Goal: Task Accomplishment & Management: Manage account settings

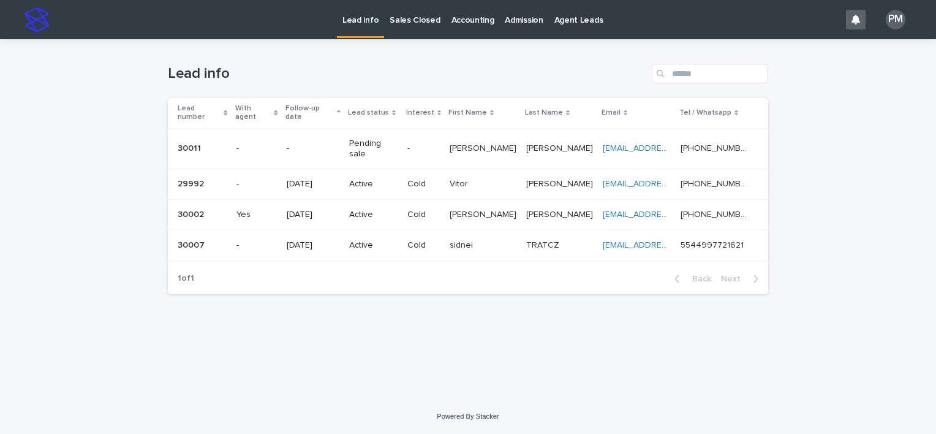
click at [255, 210] on p "Yes" at bounding box center [257, 215] width 40 height 10
click at [360, 138] on p "Pending sale" at bounding box center [373, 148] width 48 height 21
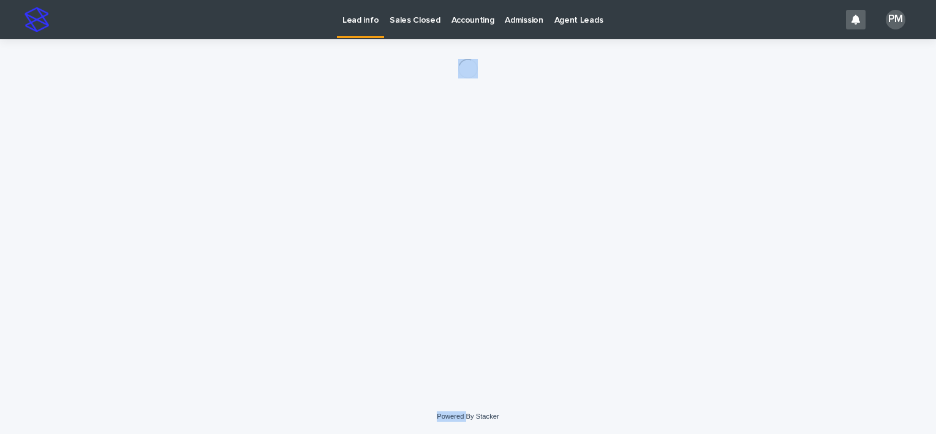
click at [360, 135] on div "Loading... Saving… Loading... Saving…" at bounding box center [468, 203] width 613 height 329
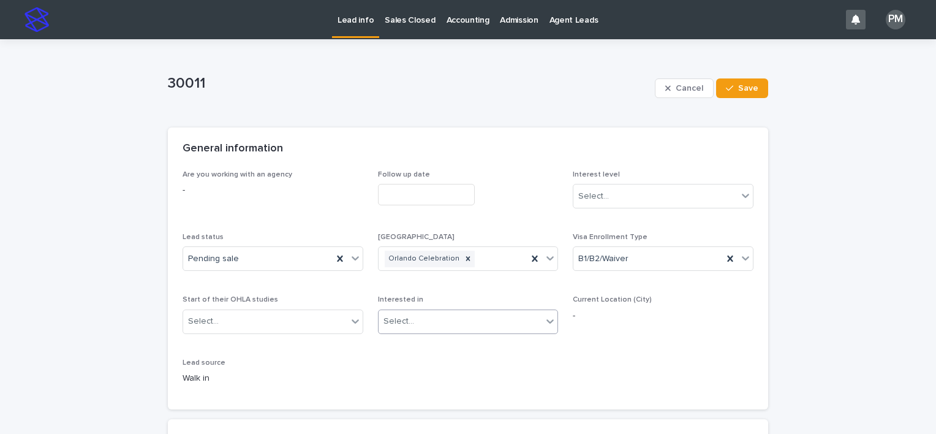
click at [544, 323] on icon at bounding box center [550, 321] width 12 height 12
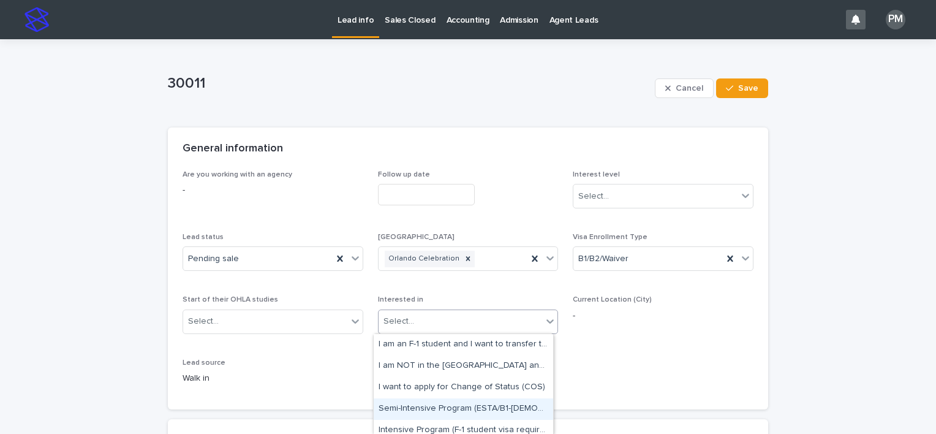
click at [480, 409] on div "Semi-Intensive Program (ESTA/B1-[DEMOGRAPHIC_DATA])" at bounding box center [464, 408] width 180 height 21
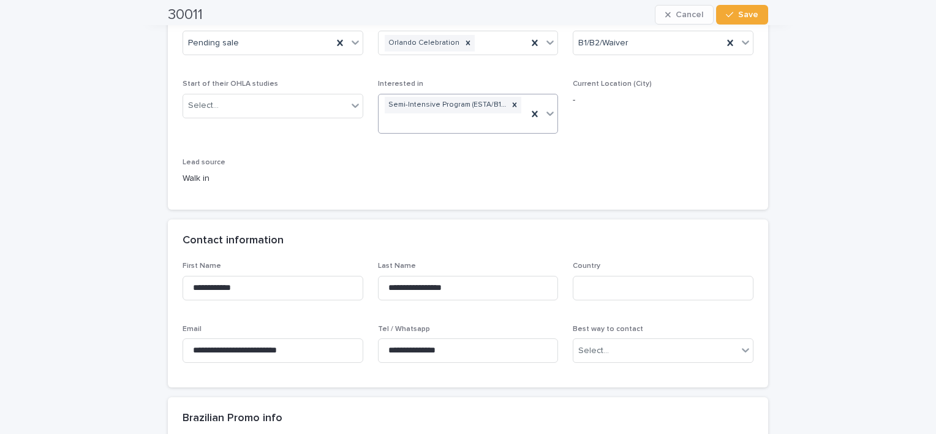
scroll to position [245, 0]
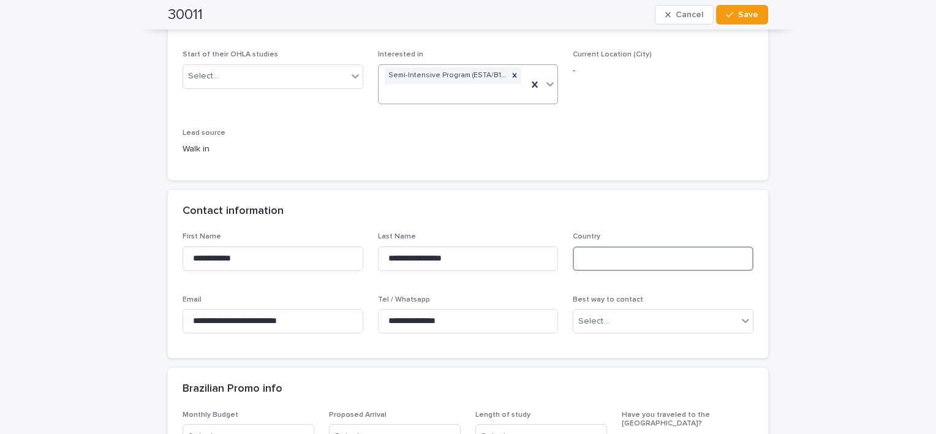
click at [635, 248] on input at bounding box center [663, 258] width 181 height 25
type input "***"
click at [744, 321] on icon at bounding box center [746, 320] width 12 height 12
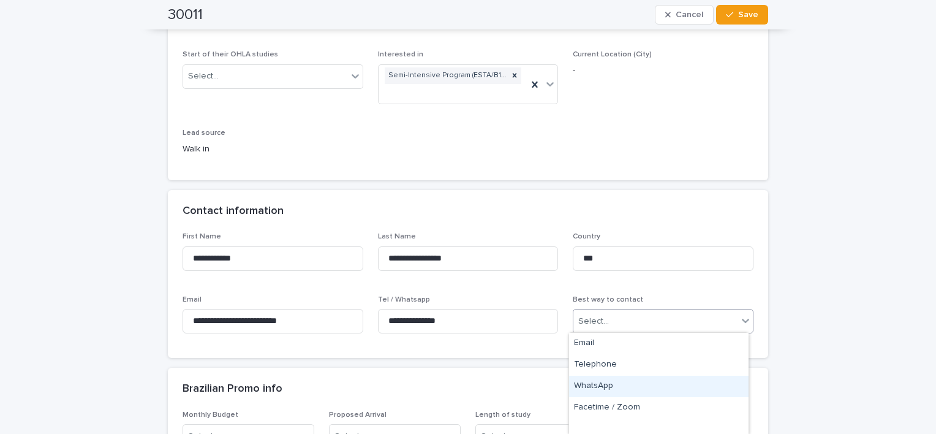
click at [633, 391] on div "WhatsApp" at bounding box center [659, 386] width 180 height 21
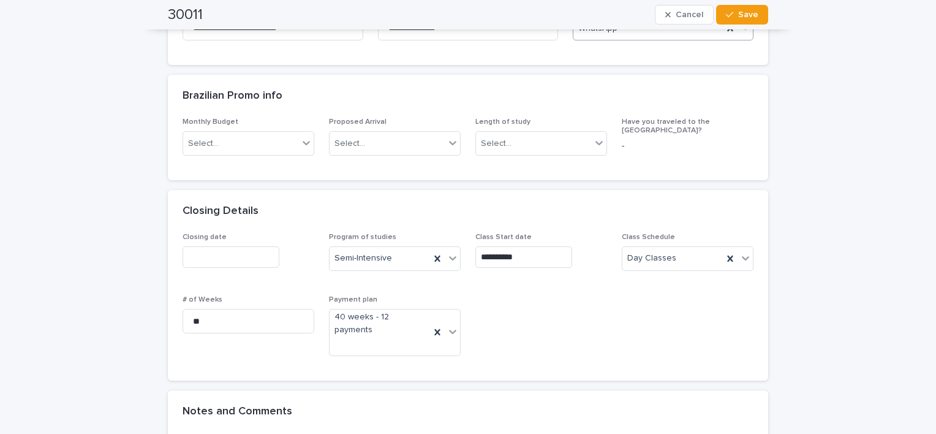
scroll to position [552, 0]
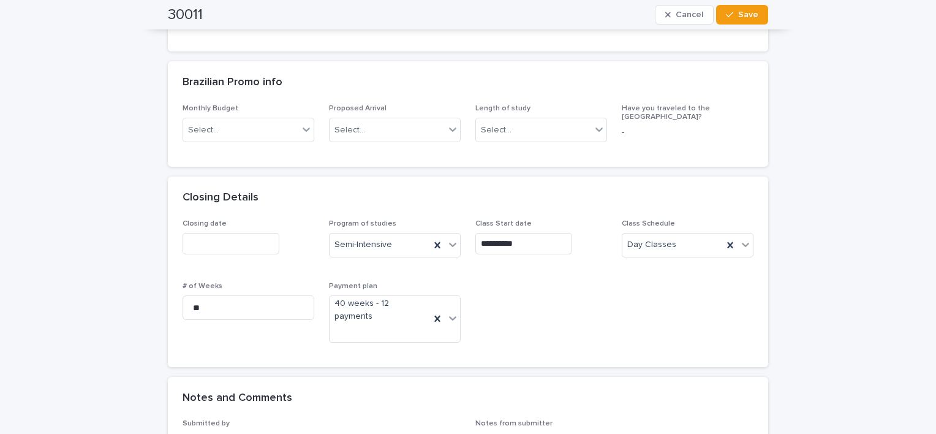
click at [226, 251] on input "text" at bounding box center [231, 243] width 97 height 21
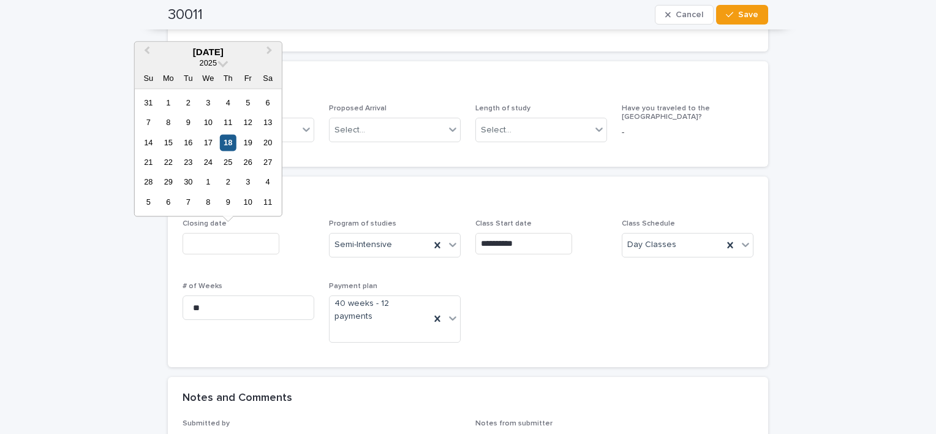
click at [230, 145] on div "18" at bounding box center [228, 142] width 17 height 17
type input "**********"
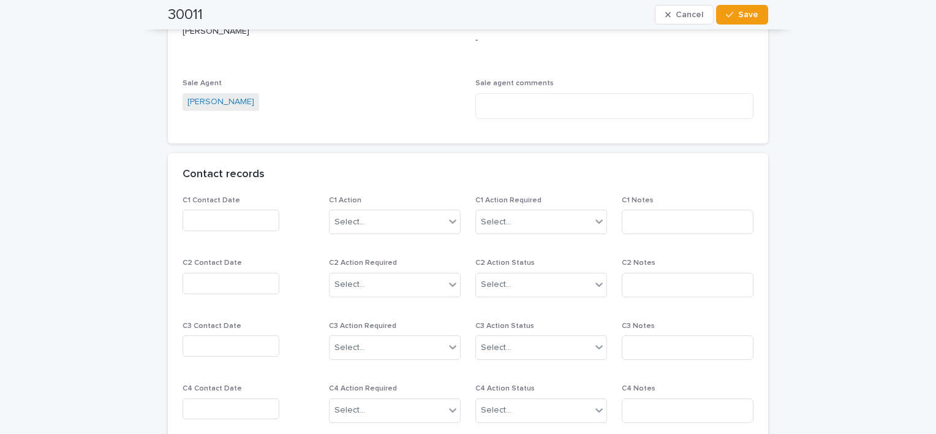
scroll to position [981, 0]
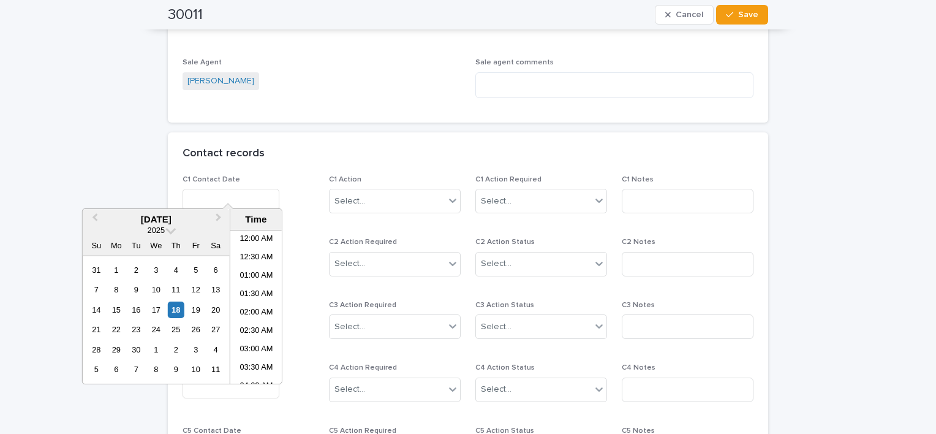
click at [227, 189] on input "text" at bounding box center [231, 199] width 97 height 21
click at [175, 309] on div "18" at bounding box center [176, 310] width 17 height 17
type input "**********"
click at [593, 194] on icon at bounding box center [599, 200] width 12 height 12
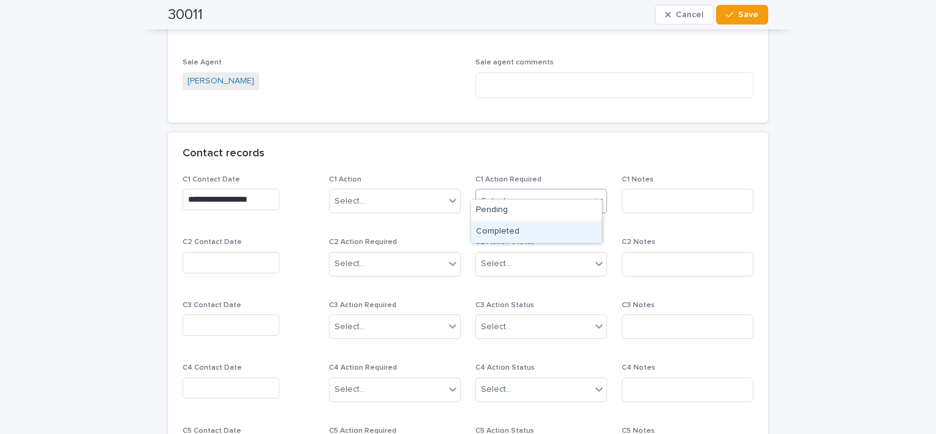
drag, startPoint x: 553, startPoint y: 217, endPoint x: 501, endPoint y: 217, distance: 51.5
click at [542, 232] on div "Completed" at bounding box center [536, 231] width 131 height 21
click at [450, 199] on icon at bounding box center [452, 201] width 7 height 4
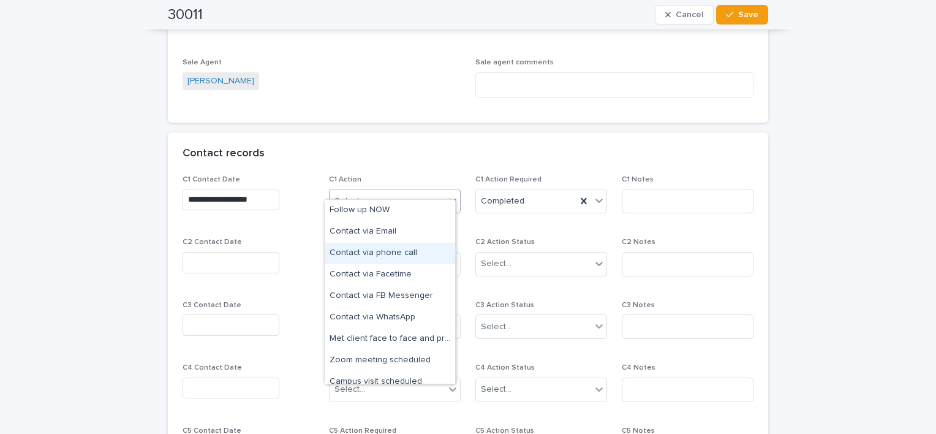
scroll to position [74, 0]
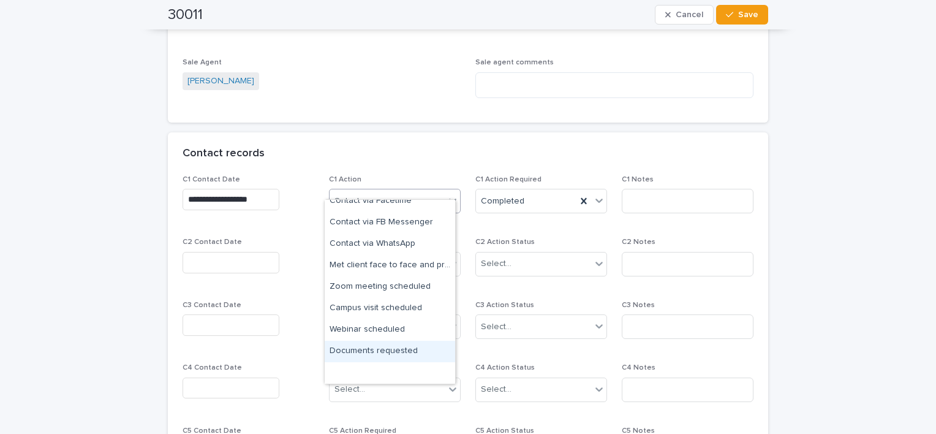
click at [408, 351] on div "Documents requested" at bounding box center [390, 351] width 131 height 21
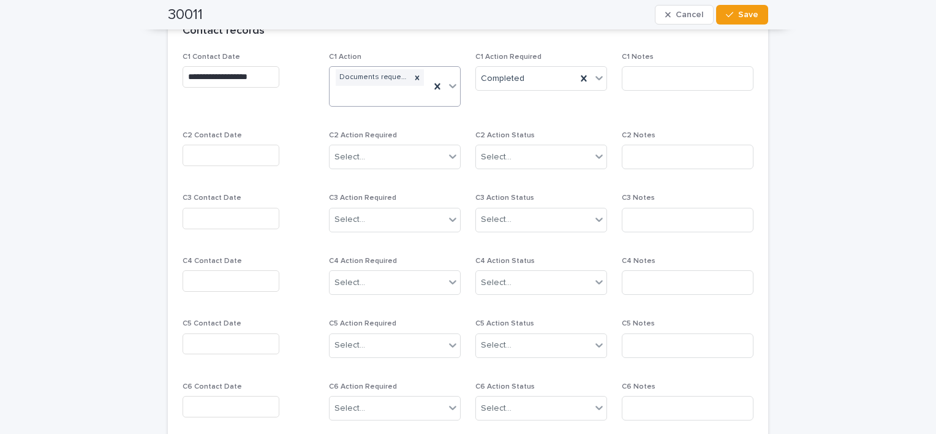
scroll to position [1042, 0]
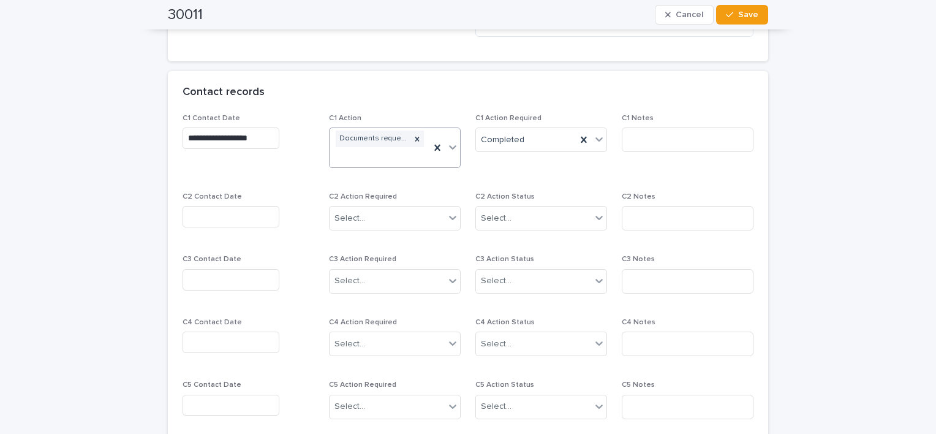
click at [447, 141] on icon at bounding box center [453, 147] width 12 height 12
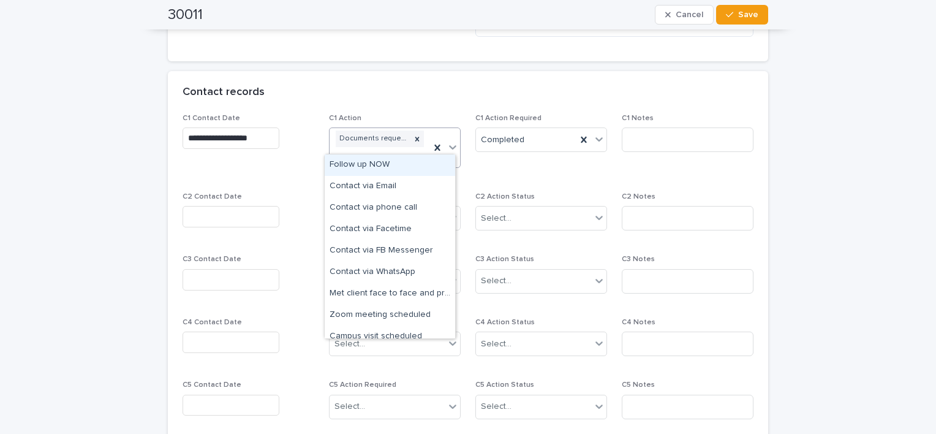
click at [433, 88] on div "Contact records" at bounding box center [468, 92] width 601 height 43
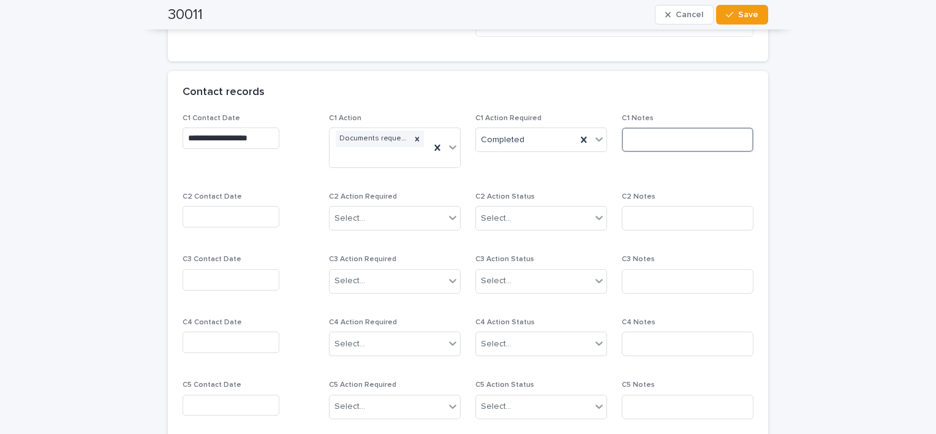
click at [658, 130] on input at bounding box center [688, 139] width 132 height 25
click at [625, 127] on input "******" at bounding box center [688, 139] width 132 height 25
type input "**********"
click at [744, 13] on span "Save" at bounding box center [748, 14] width 20 height 9
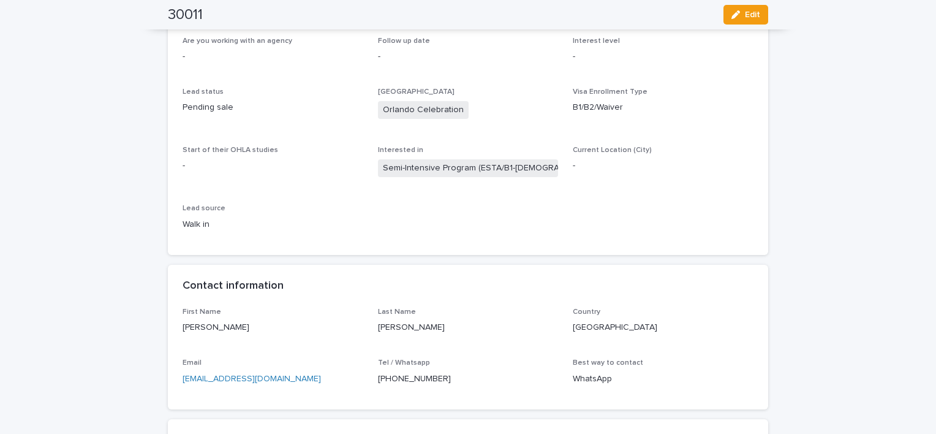
scroll to position [0, 0]
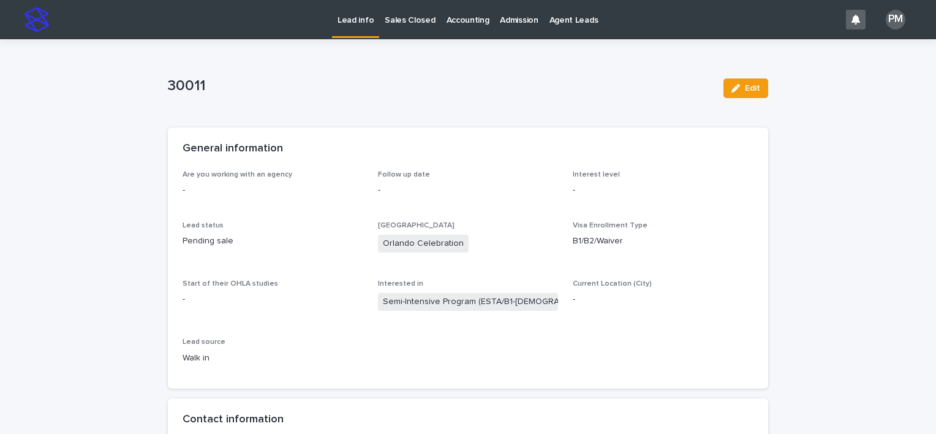
click at [401, 23] on p "Sales Closed" at bounding box center [410, 13] width 50 height 26
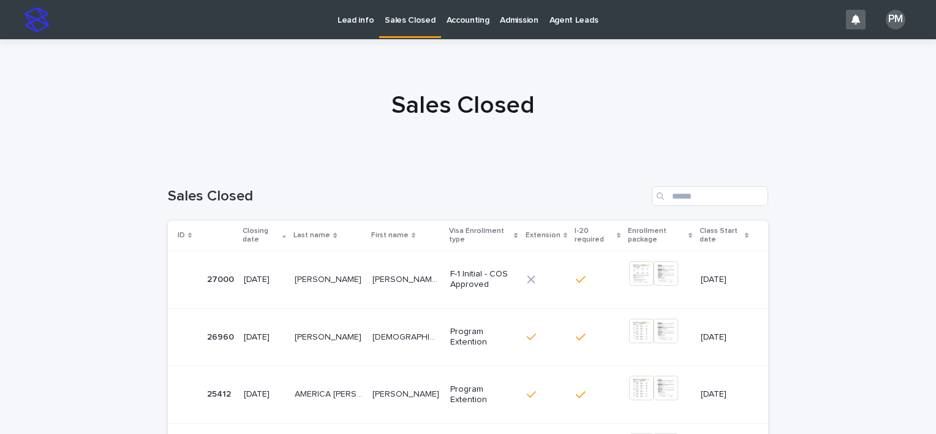
click at [353, 27] on link "Lead info" at bounding box center [355, 19] width 47 height 38
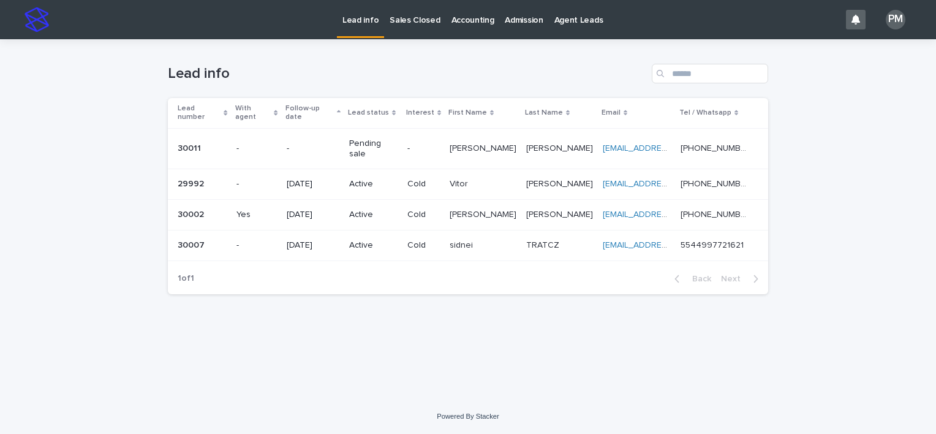
click at [340, 143] on p "-" at bounding box center [313, 148] width 53 height 10
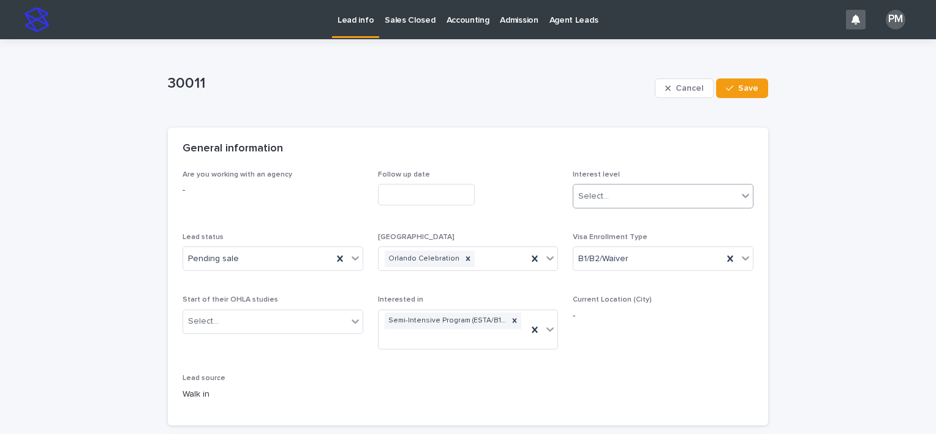
click at [743, 193] on icon at bounding box center [746, 195] width 12 height 12
click at [623, 219] on div "Hot" at bounding box center [659, 219] width 180 height 21
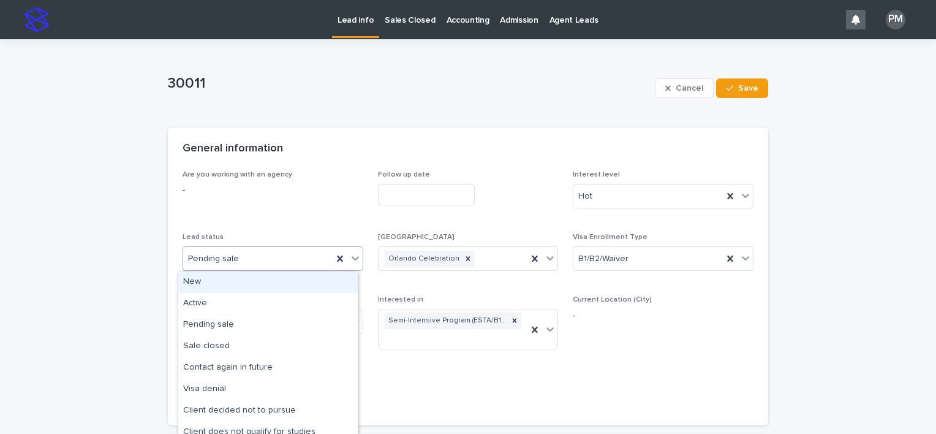
click at [352, 259] on icon at bounding box center [355, 259] width 7 height 4
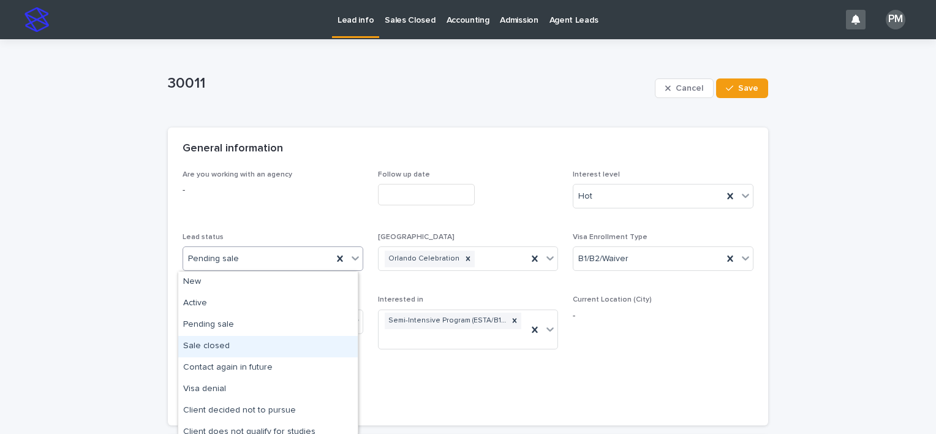
click at [232, 346] on div "Sale closed" at bounding box center [268, 346] width 180 height 21
click at [351, 319] on icon at bounding box center [355, 321] width 12 height 12
click at [270, 347] on div "As soon as possible" at bounding box center [268, 344] width 180 height 21
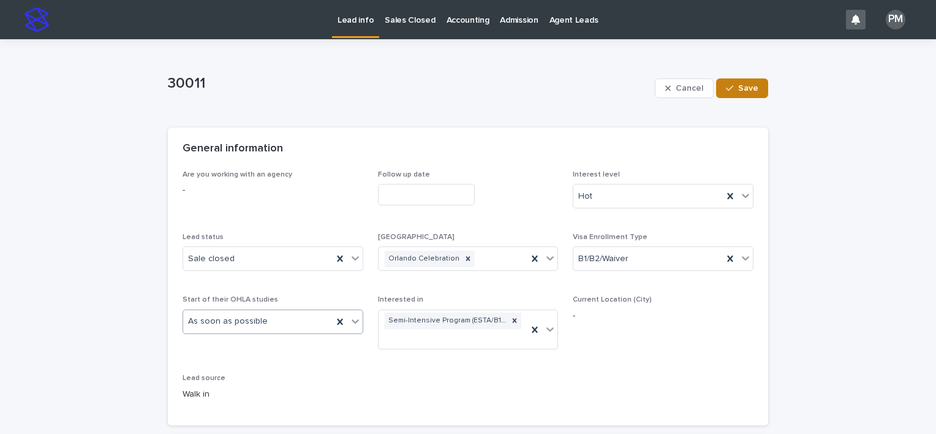
click at [742, 84] on span "Save" at bounding box center [748, 88] width 20 height 9
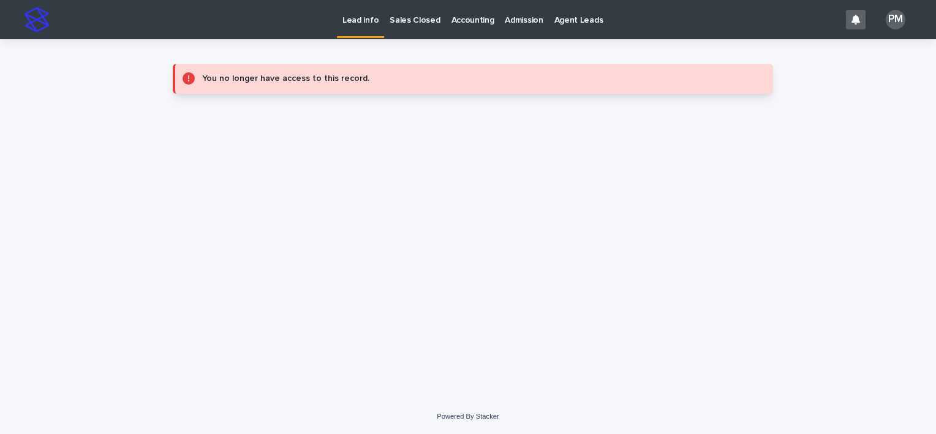
click at [412, 17] on p "Sales Closed" at bounding box center [415, 13] width 50 height 26
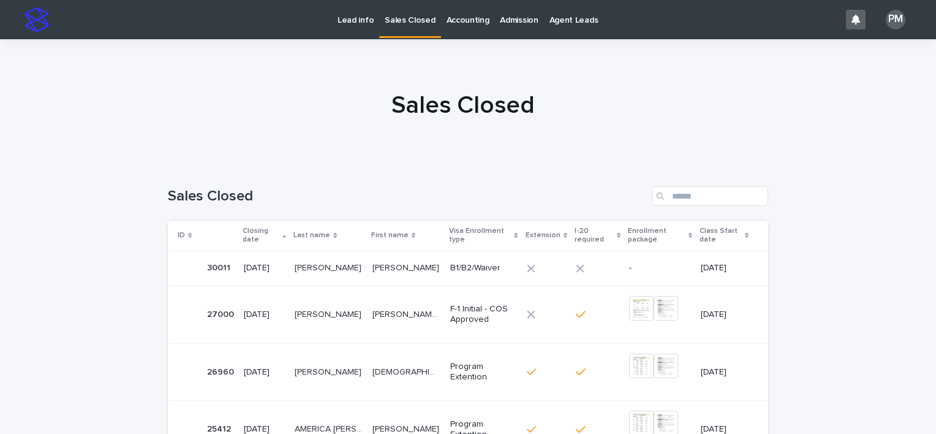
click at [295, 273] on p "[PERSON_NAME]" at bounding box center [329, 266] width 69 height 13
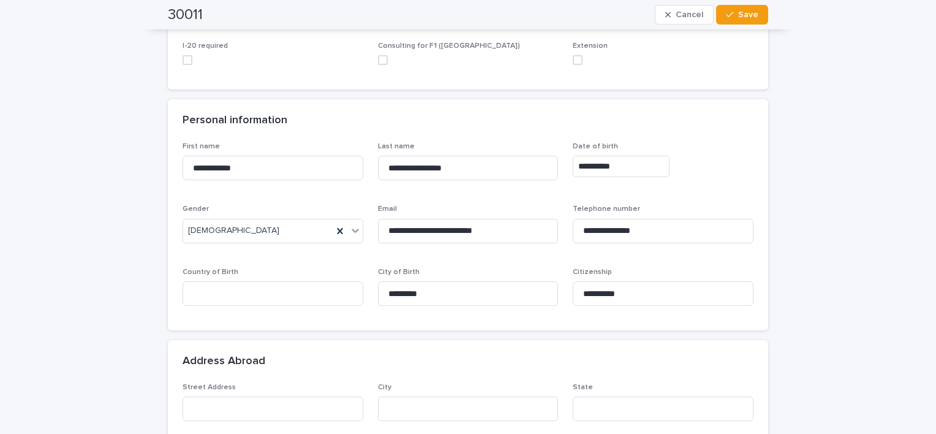
scroll to position [245, 0]
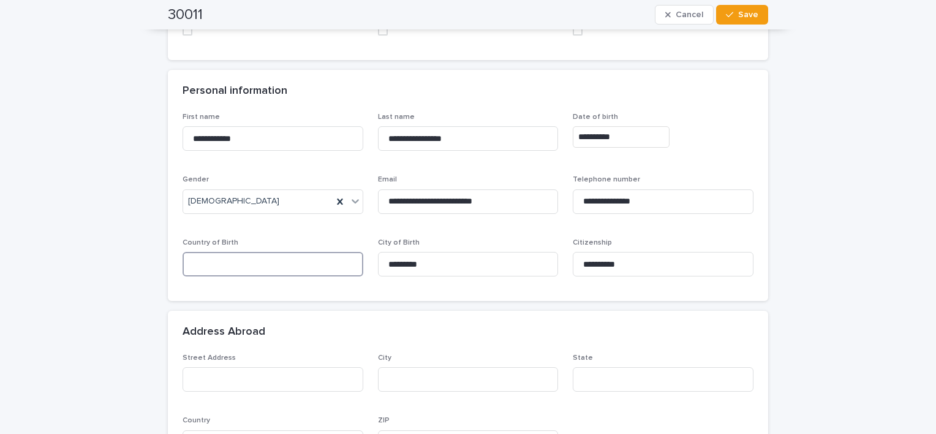
click at [273, 265] on input at bounding box center [273, 264] width 181 height 25
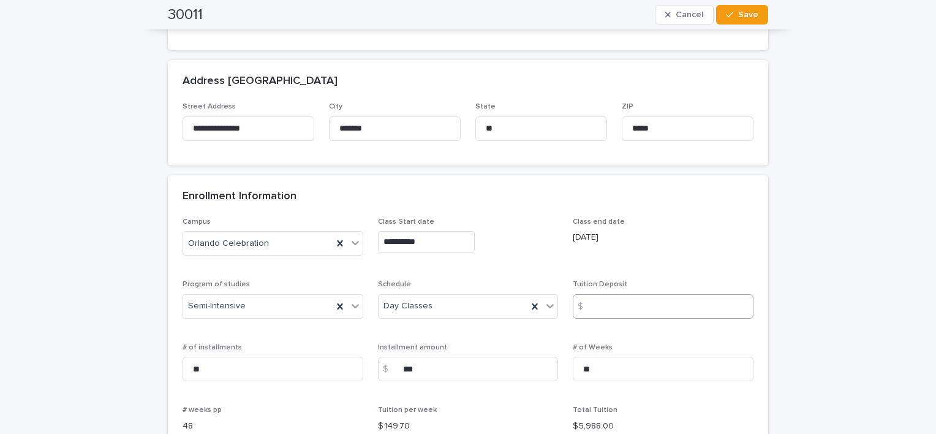
scroll to position [735, 0]
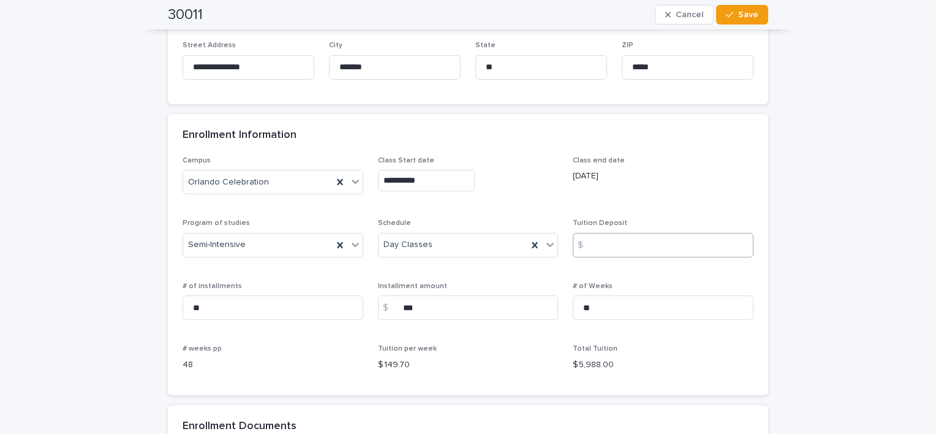
type input "*******"
click at [628, 244] on input at bounding box center [663, 245] width 181 height 25
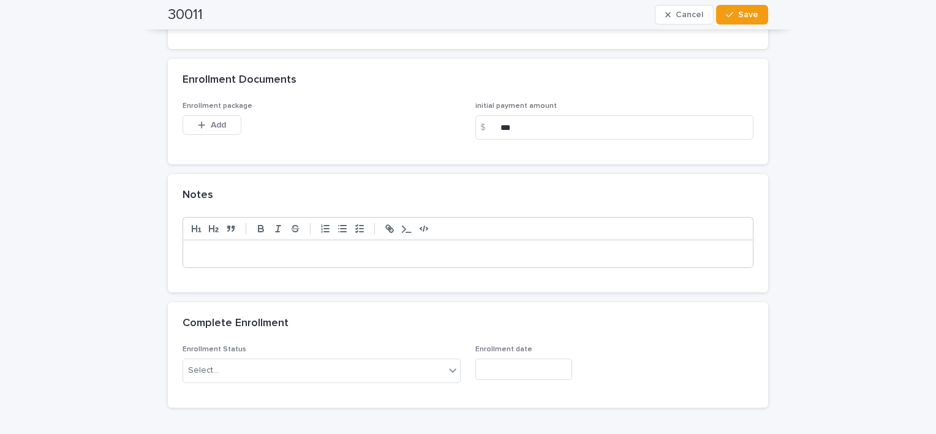
scroll to position [1103, 0]
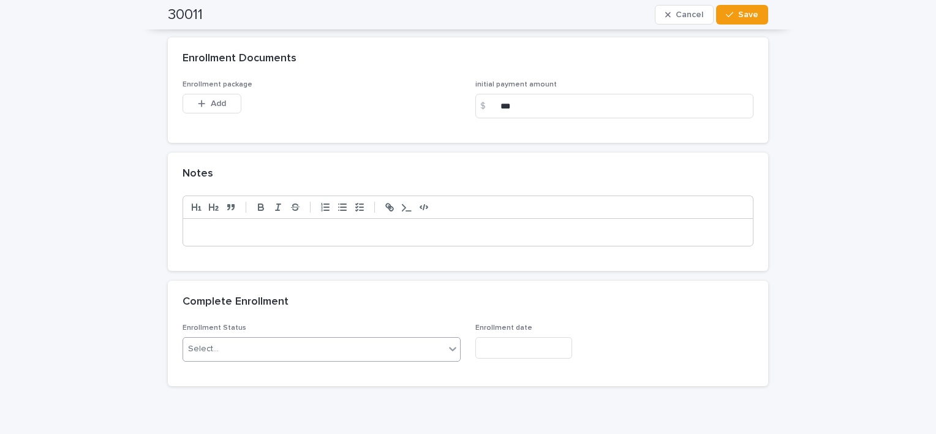
type input "*"
click at [447, 352] on icon at bounding box center [453, 349] width 12 height 12
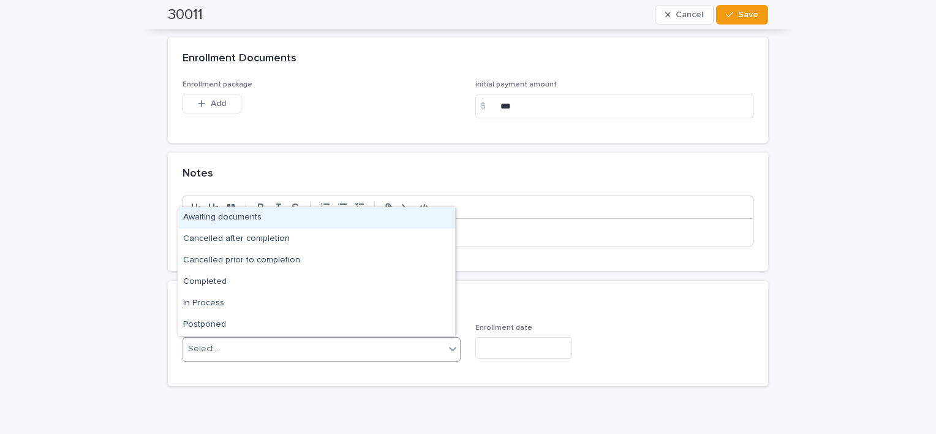
click at [479, 351] on input "text" at bounding box center [524, 347] width 97 height 21
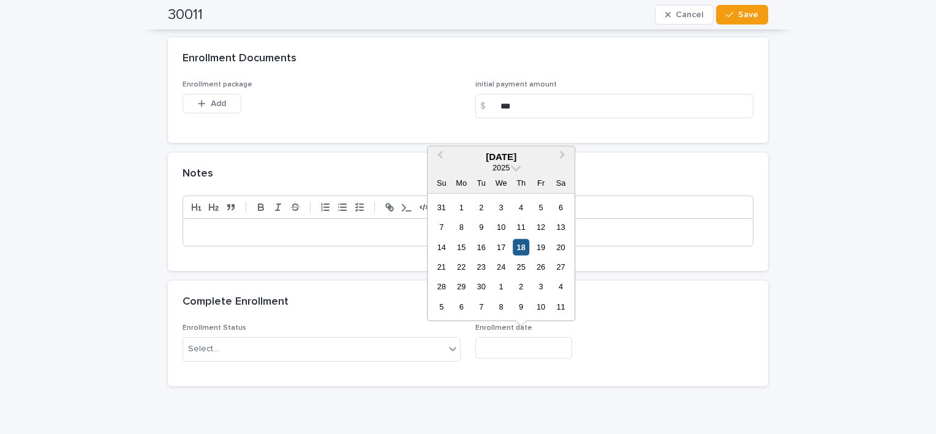
click at [527, 251] on div "18" at bounding box center [521, 246] width 17 height 17
type input "**********"
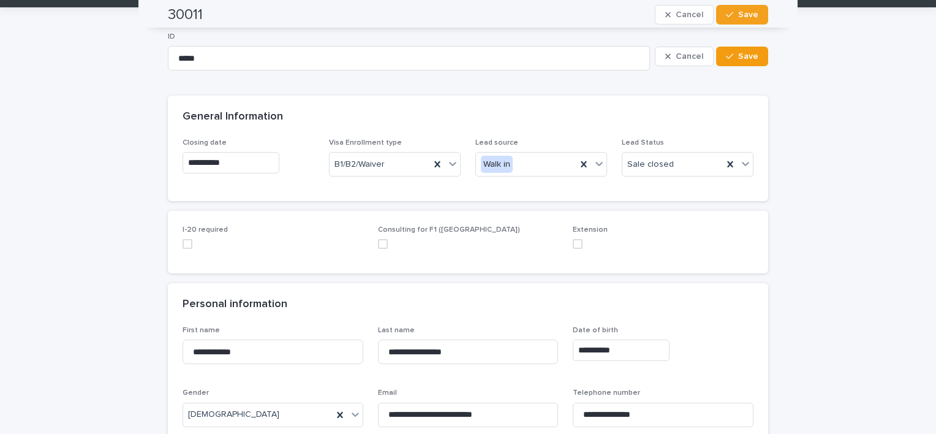
scroll to position [0, 0]
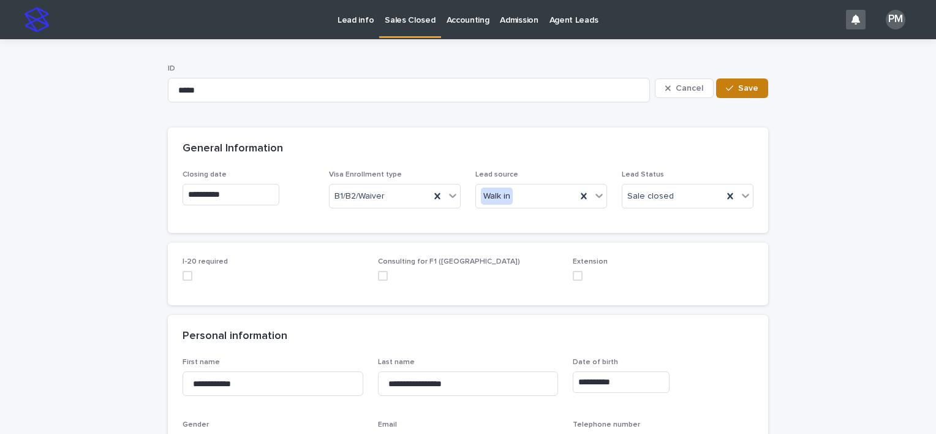
click at [738, 86] on span "Save" at bounding box center [748, 88] width 20 height 9
